Goal: Find specific page/section: Find specific page/section

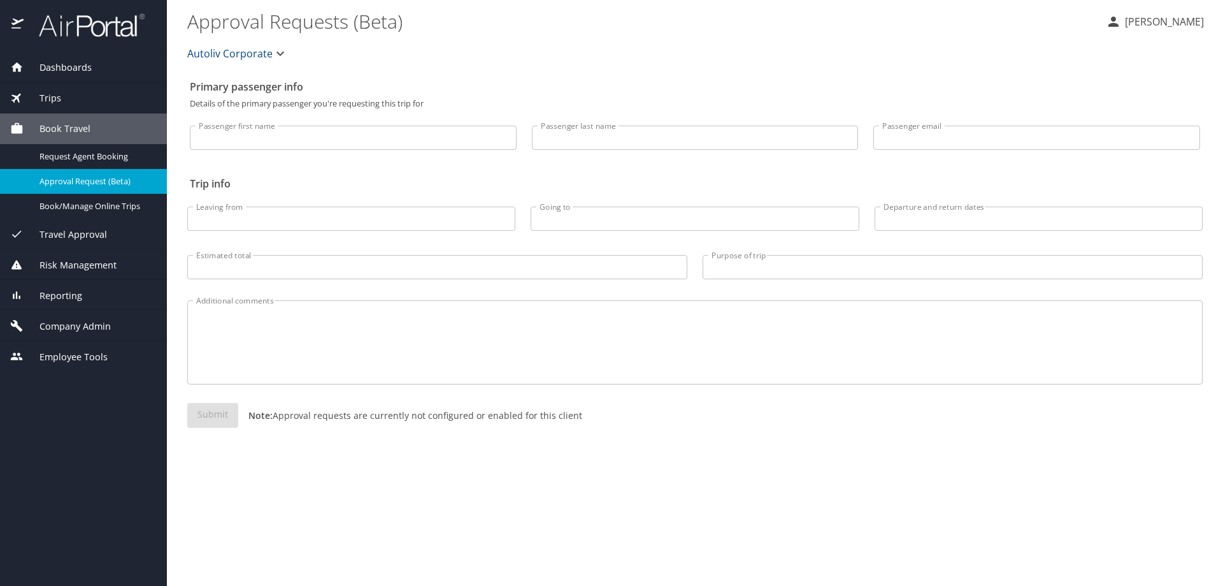
click at [52, 303] on div "Reporting" at bounding box center [83, 295] width 167 height 31
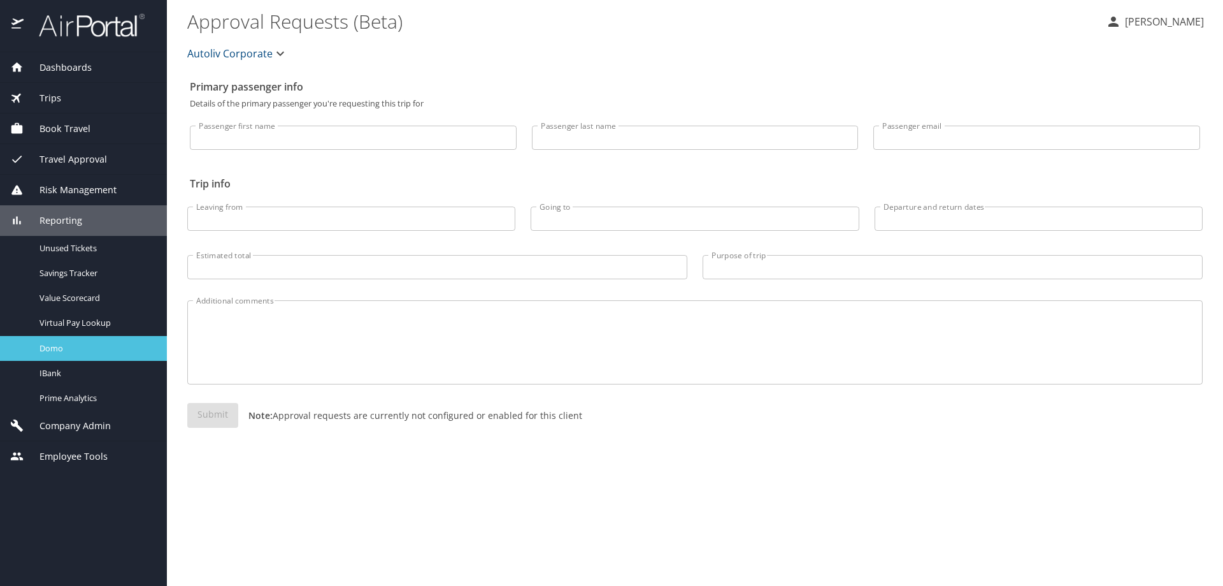
click at [55, 343] on span "Domo" at bounding box center [96, 348] width 112 height 12
